Goal: Information Seeking & Learning: Find specific page/section

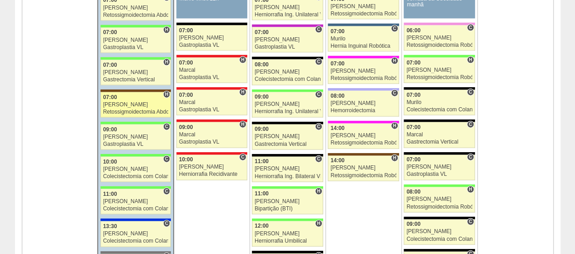
scroll to position [1137, 0]
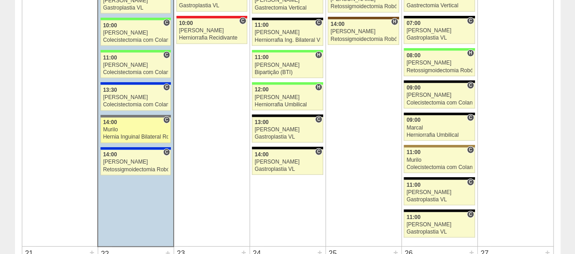
click at [129, 127] on div "Murilo" at bounding box center [136, 130] width 66 height 6
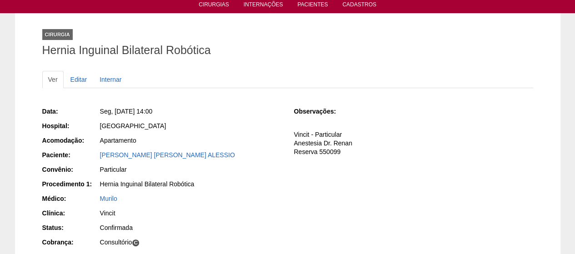
scroll to position [91, 0]
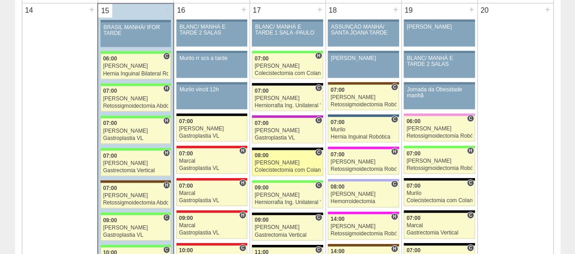
scroll to position [955, 0]
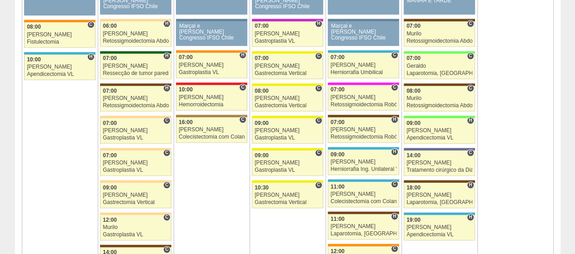
scroll to position [546, 0]
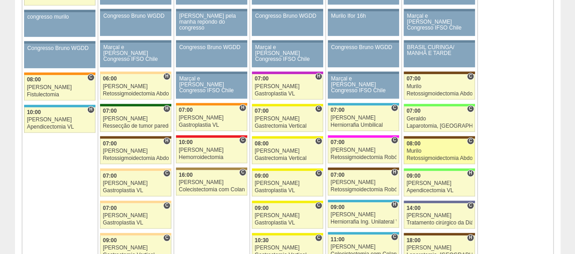
click at [442, 141] on div "08:00" at bounding box center [440, 144] width 66 height 6
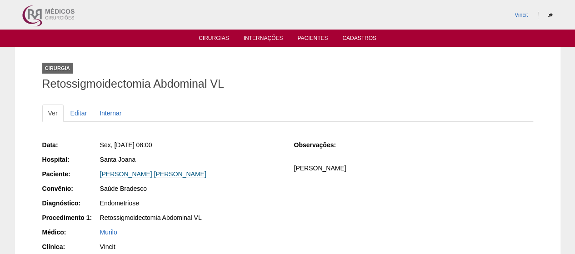
click at [169, 177] on link "[PERSON_NAME] [PERSON_NAME]" at bounding box center [153, 174] width 106 height 7
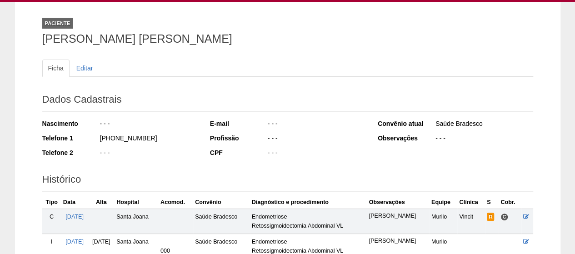
scroll to position [165, 0]
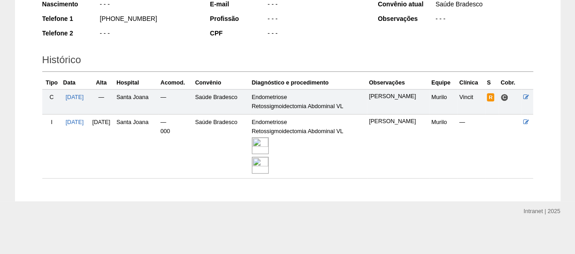
click at [269, 144] on img at bounding box center [260, 145] width 17 height 17
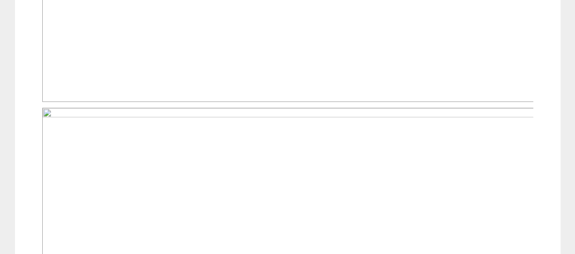
scroll to position [409, 0]
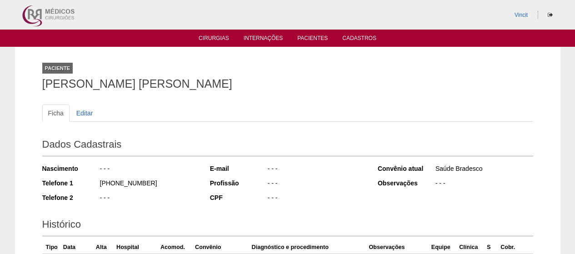
scroll to position [164, 0]
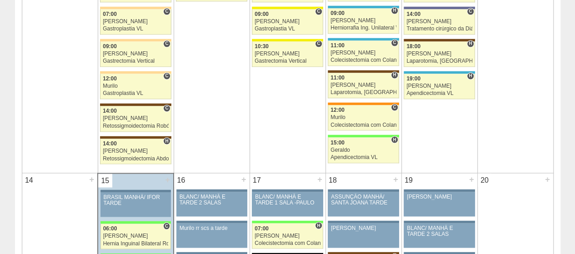
scroll to position [682, 0]
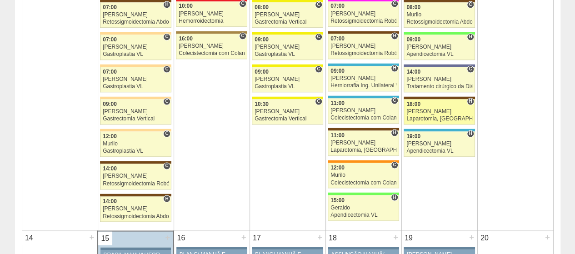
click at [434, 104] on link "88913 [PERSON_NAME] H 18:00 [PERSON_NAME] Laparotomia, [GEOGRAPHIC_DATA], Drena…" at bounding box center [439, 111] width 71 height 25
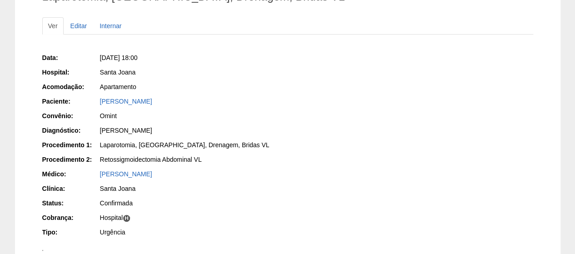
scroll to position [91, 0]
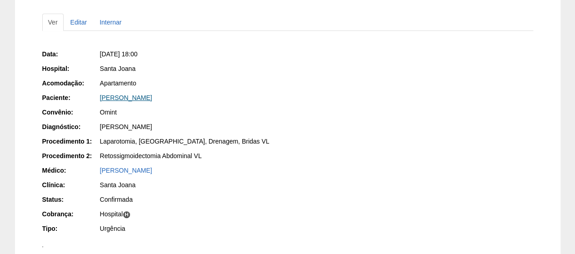
click at [152, 99] on link "[PERSON_NAME]" at bounding box center [126, 97] width 52 height 7
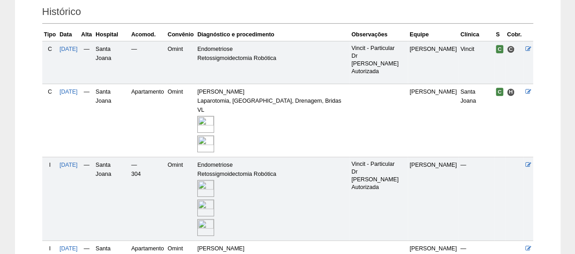
scroll to position [211, 0]
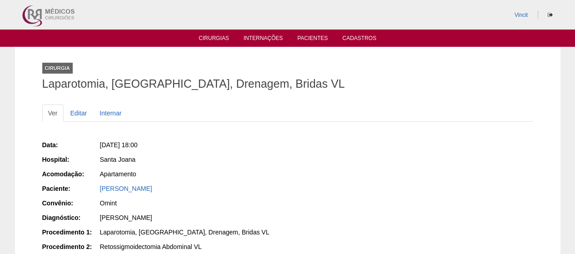
scroll to position [91, 0]
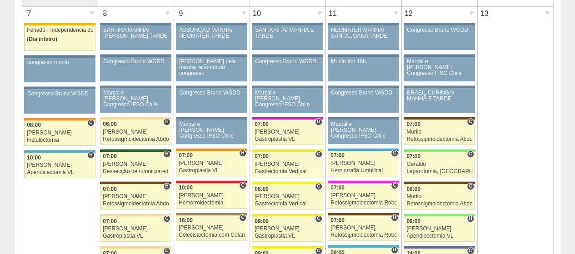
scroll to position [682, 0]
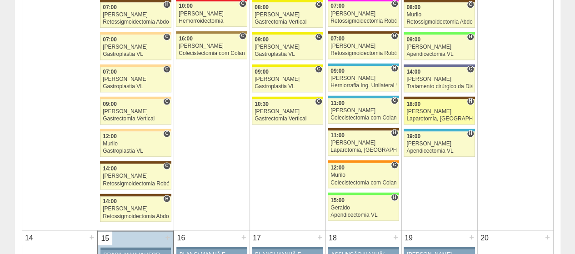
click at [426, 103] on div "18:00" at bounding box center [440, 104] width 66 height 6
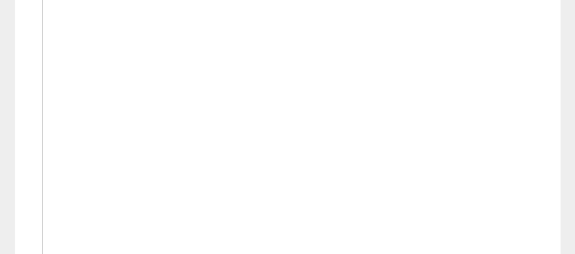
scroll to position [728, 0]
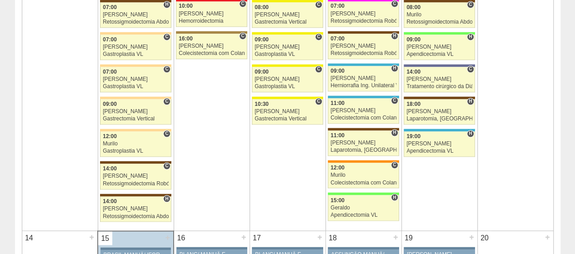
scroll to position [546, 0]
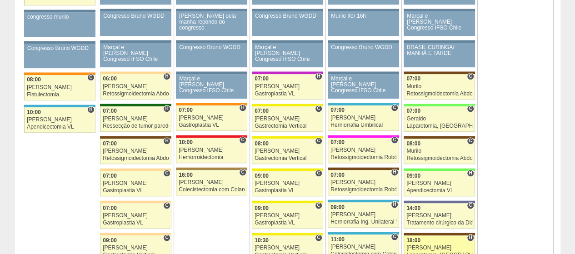
click at [440, 238] on div "18:00" at bounding box center [440, 241] width 66 height 6
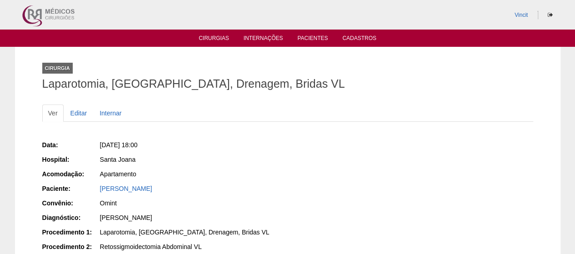
click at [180, 193] on div "[PERSON_NAME]" at bounding box center [190, 189] width 182 height 11
click at [183, 184] on div "[PERSON_NAME]" at bounding box center [191, 188] width 182 height 9
click at [152, 187] on link "[PERSON_NAME]" at bounding box center [126, 188] width 52 height 7
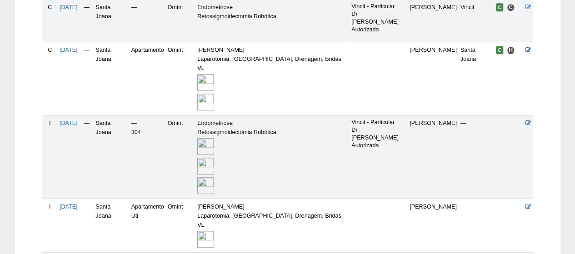
scroll to position [273, 0]
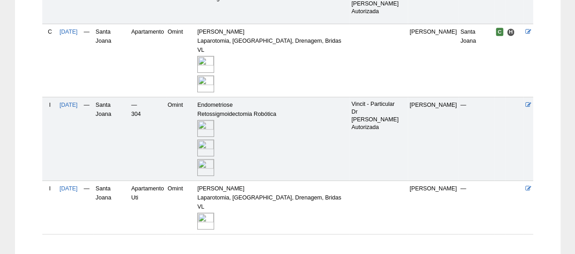
click at [214, 213] on img at bounding box center [205, 221] width 17 height 17
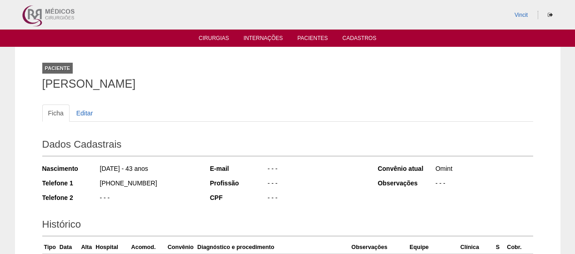
scroll to position [273, 0]
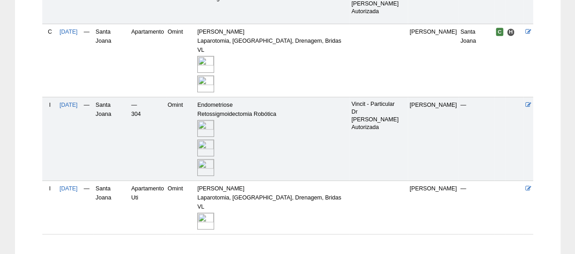
click at [214, 120] on img at bounding box center [205, 128] width 17 height 17
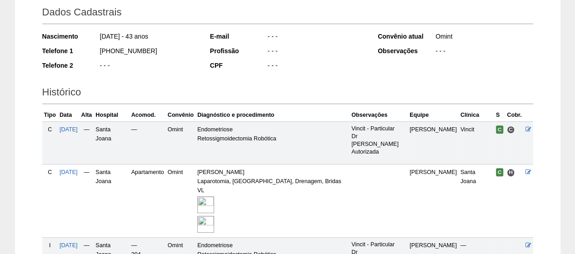
scroll to position [227, 0]
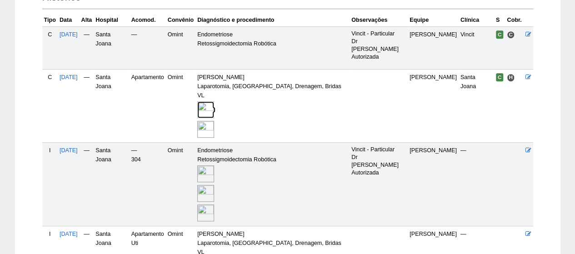
drag, startPoint x: 224, startPoint y: 85, endPoint x: 268, endPoint y: 90, distance: 44.0
click at [214, 101] on img at bounding box center [205, 109] width 17 height 17
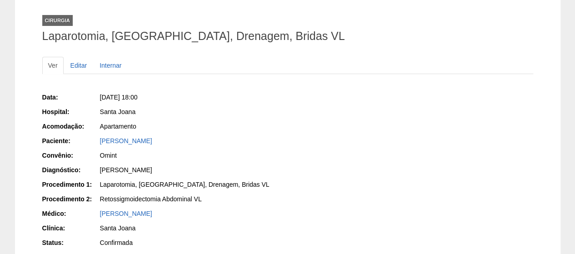
scroll to position [45, 0]
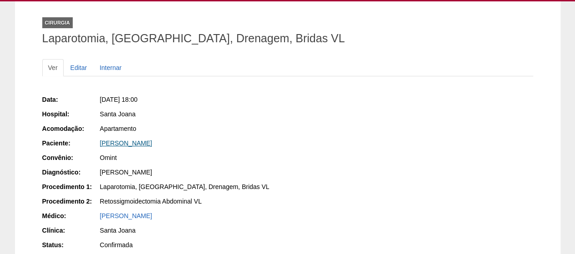
click at [152, 140] on link "[PERSON_NAME]" at bounding box center [126, 143] width 52 height 7
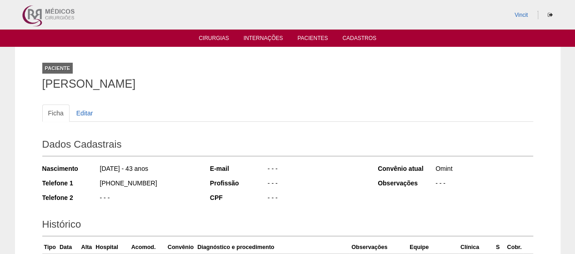
drag, startPoint x: 281, startPoint y: 80, endPoint x: 22, endPoint y: 77, distance: 258.9
copy h1 "[PERSON_NAME]"
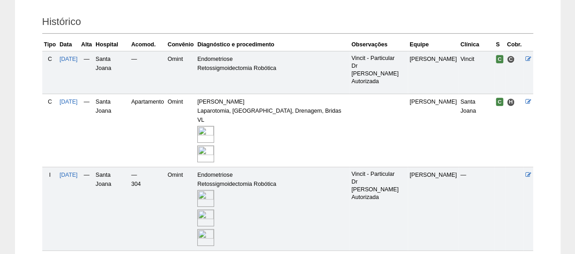
scroll to position [136, 0]
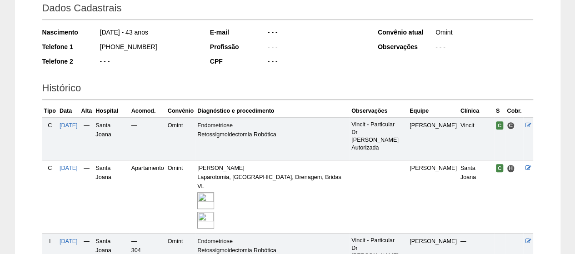
click at [214, 192] on img at bounding box center [205, 200] width 17 height 17
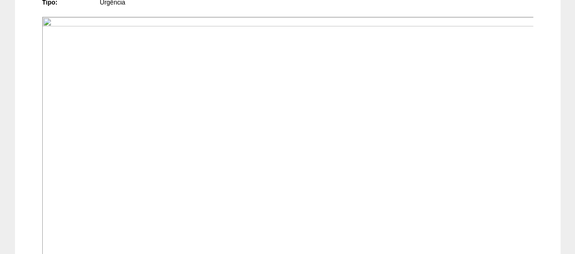
scroll to position [409, 0]
drag, startPoint x: 200, startPoint y: 119, endPoint x: 553, endPoint y: 112, distance: 353.1
click at [553, 112] on div "Cirurgia Laparotomia, Biópsia, Drenagem, Bridas VL Ver Editar Internar Data: [D…" at bounding box center [288, 178] width 546 height 1082
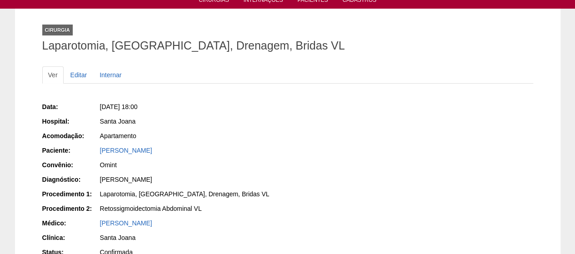
scroll to position [0, 0]
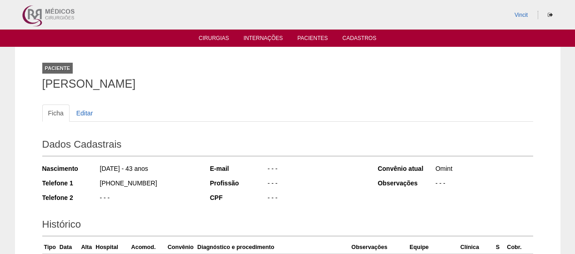
scroll to position [136, 0]
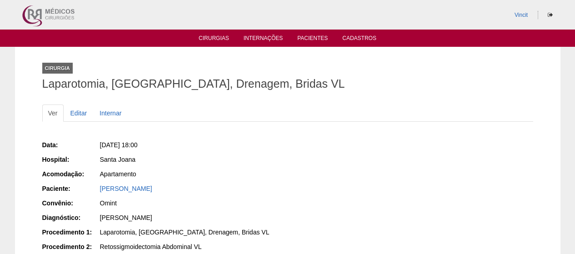
scroll to position [45, 0]
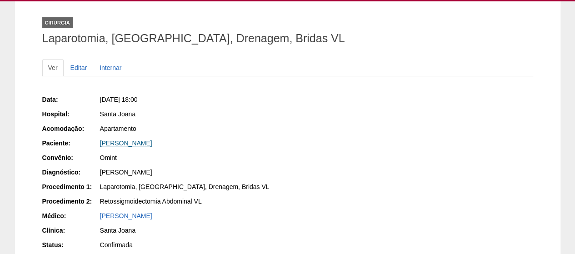
click at [152, 143] on link "[PERSON_NAME]" at bounding box center [126, 143] width 52 height 7
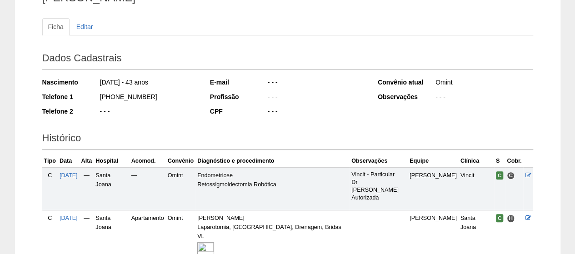
scroll to position [227, 0]
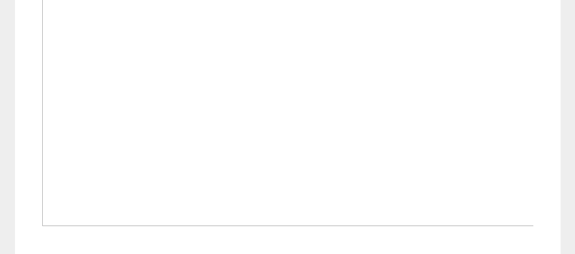
scroll to position [591, 0]
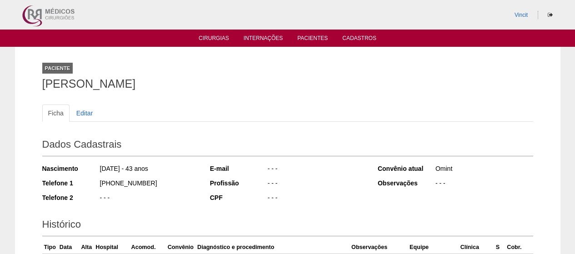
scroll to position [224, 0]
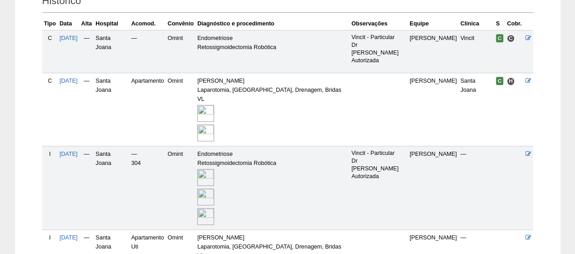
click at [214, 169] on img at bounding box center [205, 177] width 17 height 17
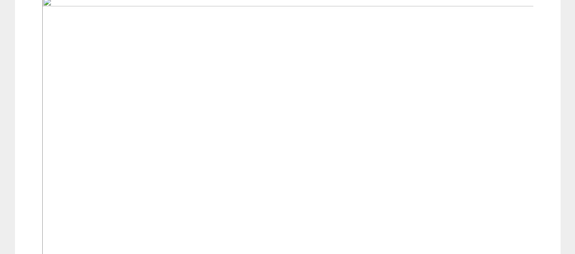
scroll to position [364, 0]
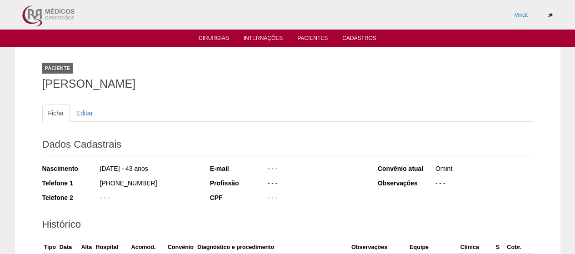
scroll to position [221, 0]
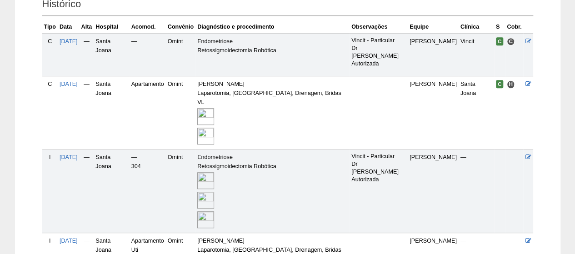
click at [214, 108] on img at bounding box center [205, 116] width 17 height 17
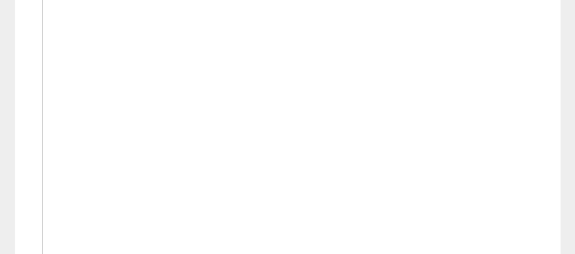
scroll to position [455, 0]
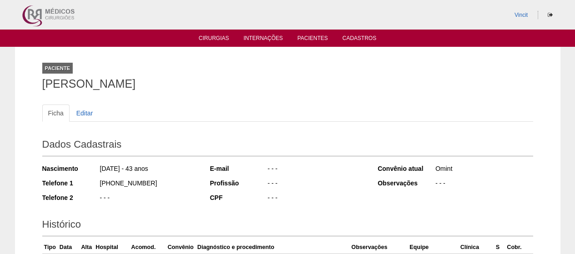
scroll to position [217, 0]
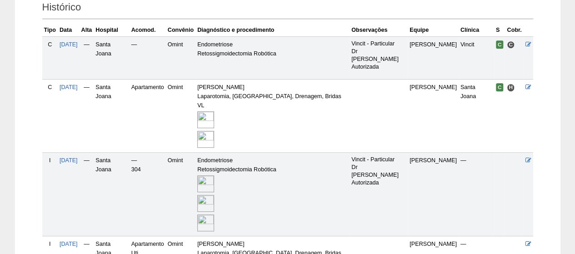
click at [214, 176] on img at bounding box center [205, 184] width 17 height 17
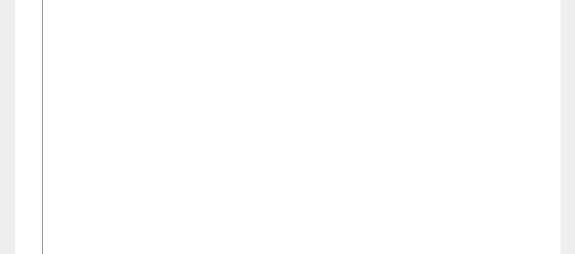
scroll to position [1137, 0]
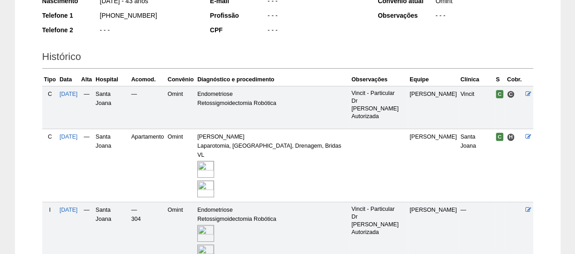
scroll to position [165, 0]
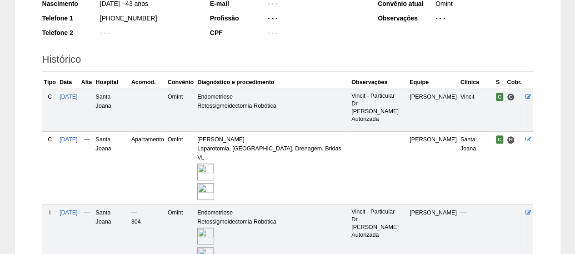
click at [214, 164] on img at bounding box center [205, 172] width 17 height 17
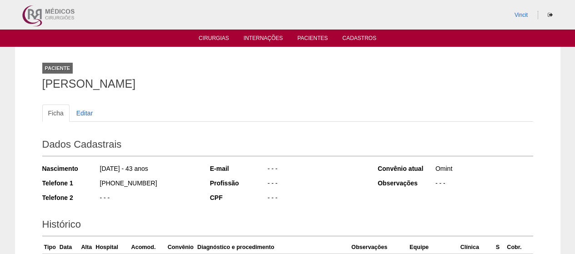
scroll to position [164, 0]
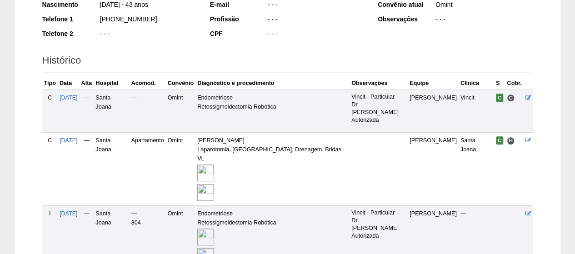
drag, startPoint x: 0, startPoint y: 0, endPoint x: 231, endPoint y: 151, distance: 276.0
click at [214, 165] on img at bounding box center [205, 173] width 17 height 17
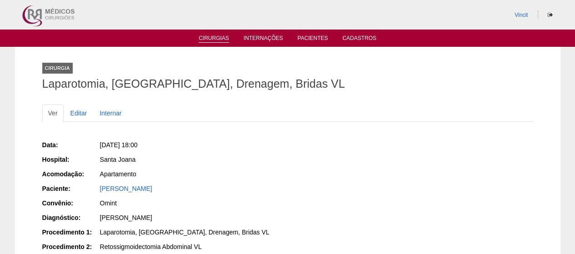
click at [219, 34] on li "Cirurgias" at bounding box center [213, 37] width 43 height 7
click at [224, 36] on link "Cirurgias" at bounding box center [214, 39] width 30 height 8
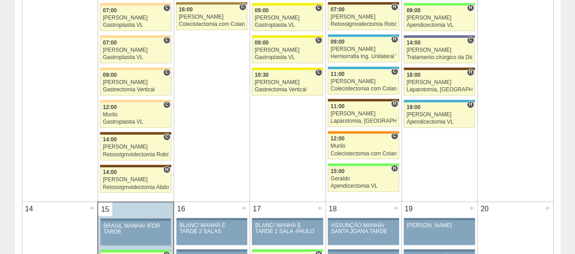
scroll to position [728, 0]
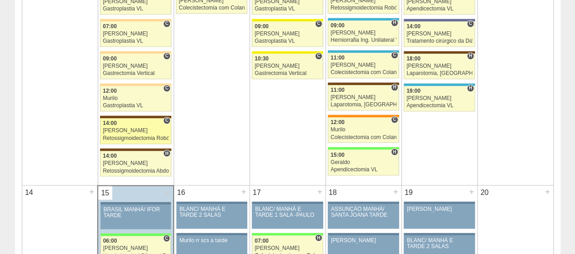
click at [126, 122] on link "88392 Vincit C 14:00 Renato Barretto Retossigmoidectomia Robótica Hospital Sant…" at bounding box center [135, 130] width 71 height 25
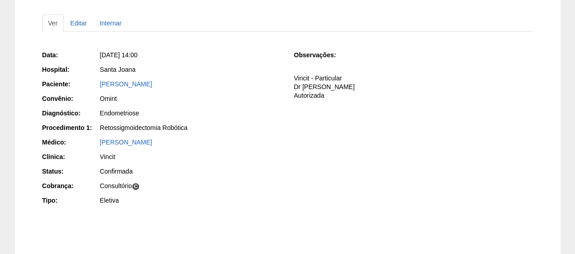
scroll to position [91, 0]
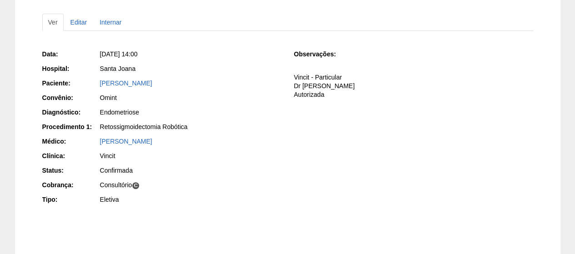
click at [174, 89] on div "[PERSON_NAME]" at bounding box center [190, 84] width 182 height 11
click at [178, 87] on div "[PERSON_NAME]" at bounding box center [191, 83] width 182 height 9
click at [152, 83] on link "PERLA APARECIDA GOMES CRUZ" at bounding box center [126, 83] width 52 height 7
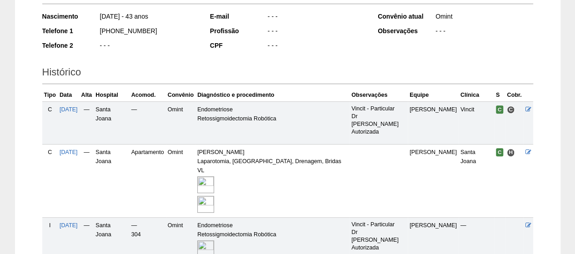
scroll to position [273, 0]
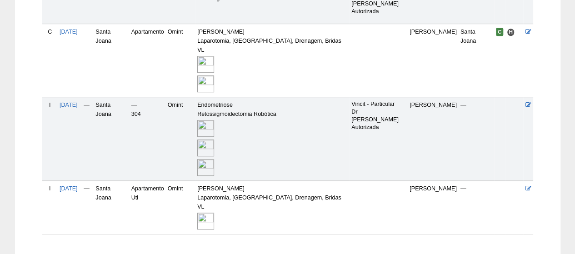
click at [214, 120] on img at bounding box center [205, 128] width 17 height 17
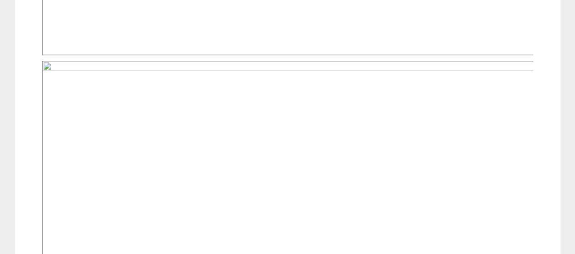
scroll to position [591, 0]
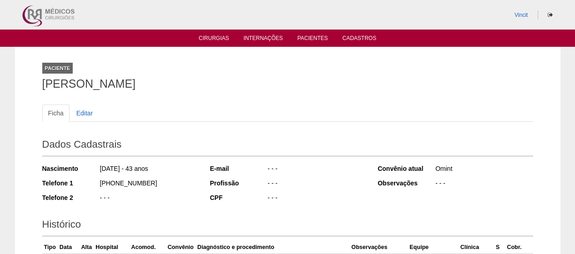
scroll to position [273, 0]
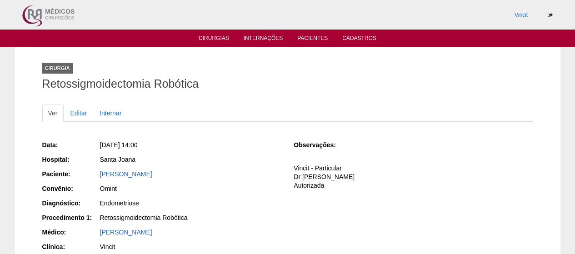
scroll to position [91, 0]
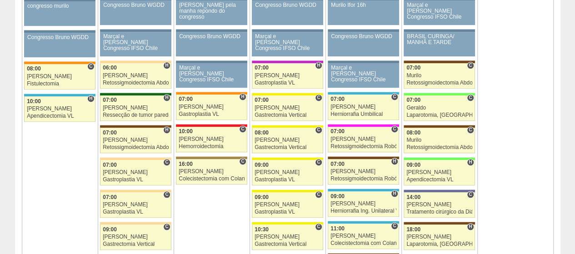
scroll to position [546, 0]
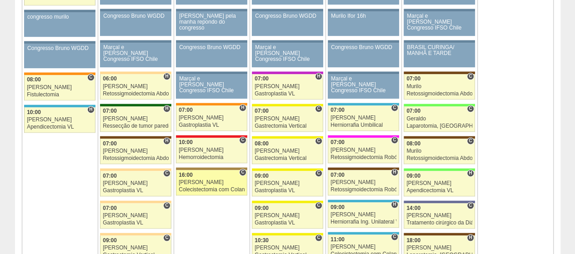
click at [206, 180] on div "[PERSON_NAME]" at bounding box center [212, 183] width 66 height 6
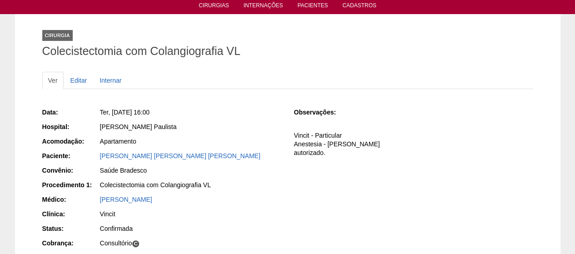
scroll to position [45, 0]
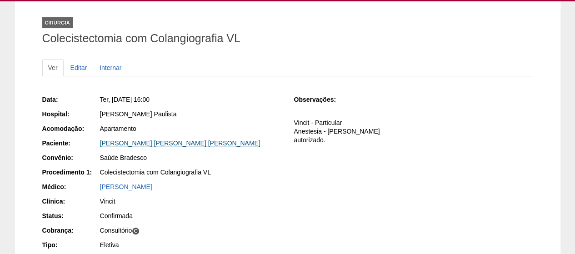
click at [176, 142] on link "[PERSON_NAME] [PERSON_NAME] [PERSON_NAME]" at bounding box center [180, 143] width 161 height 7
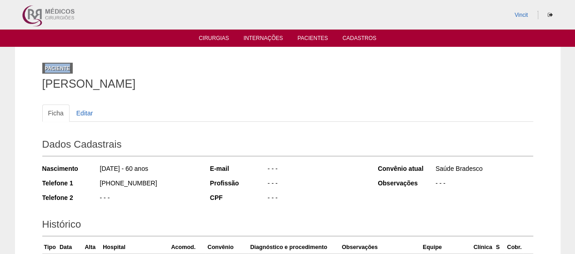
drag, startPoint x: 282, startPoint y: 72, endPoint x: 0, endPoint y: 72, distance: 282.1
click at [0, 72] on div "Paciente LUIZ ANTONIO CABRAL MATTIONI MARIO Ficha Editar Dados Cadastrais Nasci…" at bounding box center [287, 215] width 575 height 337
drag, startPoint x: 304, startPoint y: 82, endPoint x: 104, endPoint y: 114, distance: 202.2
click at [55, 98] on div "Paciente LUIZ ANTONIO CABRAL MATTIONI MARIO Ficha Editar Dados Cadastrais Nasci…" at bounding box center [287, 215] width 505 height 337
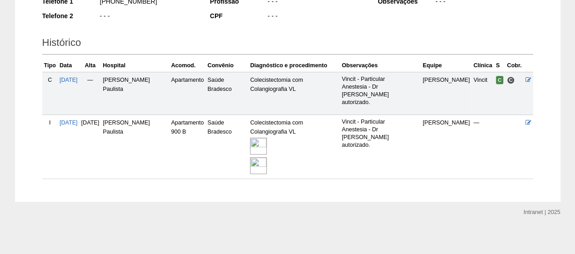
scroll to position [183, 0]
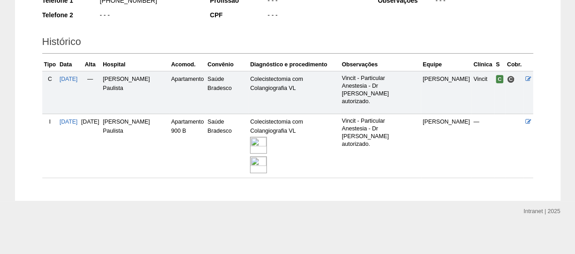
click at [267, 143] on img at bounding box center [258, 145] width 17 height 17
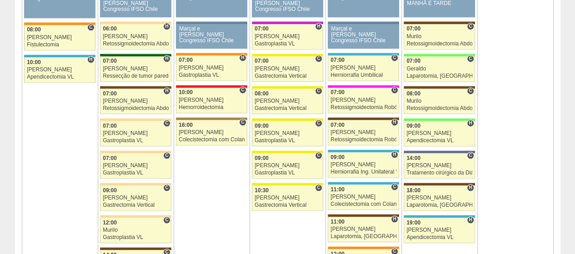
scroll to position [591, 0]
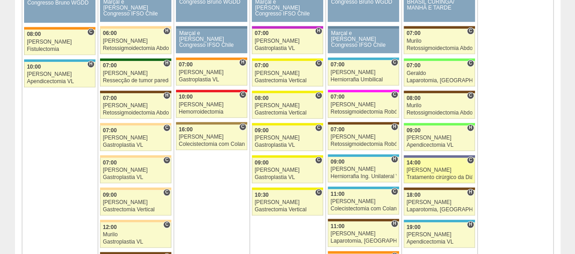
click at [436, 167] on div "Luiz Guilherme" at bounding box center [440, 170] width 66 height 6
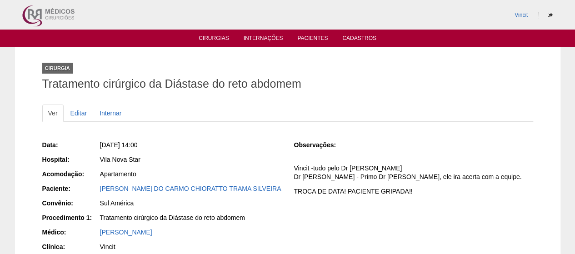
click at [146, 192] on div "MARIA DO CARMO CHIORATTO TRAMA SILVEIRA" at bounding box center [191, 188] width 182 height 9
click at [148, 188] on link "MARIA DO CARMO CHIORATTO TRAMA SILVEIRA" at bounding box center [191, 188] width 182 height 7
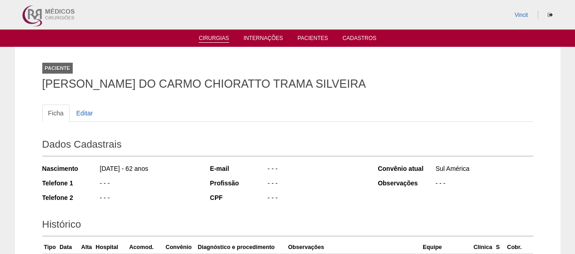
click at [222, 38] on link "Cirurgias" at bounding box center [214, 39] width 30 height 8
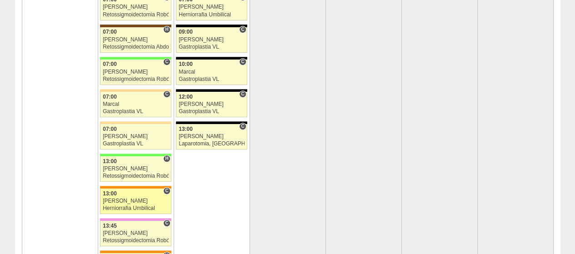
scroll to position [2002, 0]
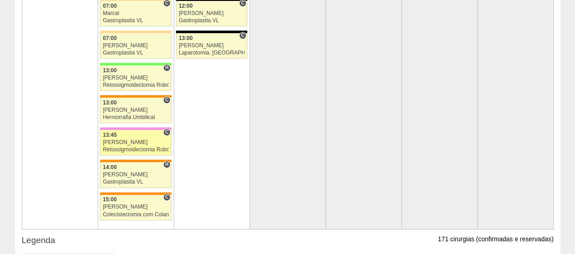
click at [144, 140] on div "[PERSON_NAME]" at bounding box center [136, 143] width 66 height 6
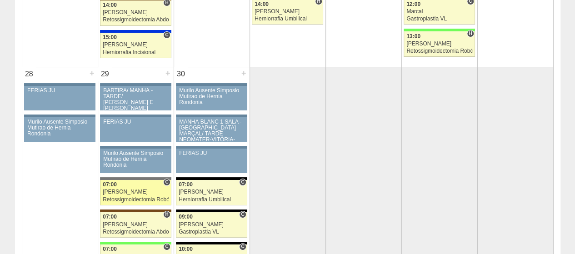
scroll to position [1820, 0]
